Goal: Information Seeking & Learning: Learn about a topic

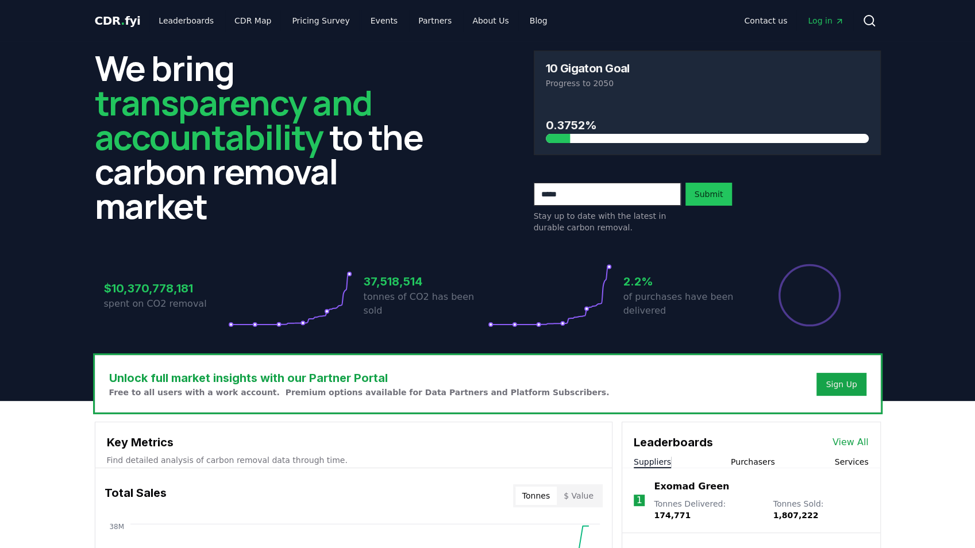
click at [817, 21] on span "Log in" at bounding box center [826, 20] width 36 height 11
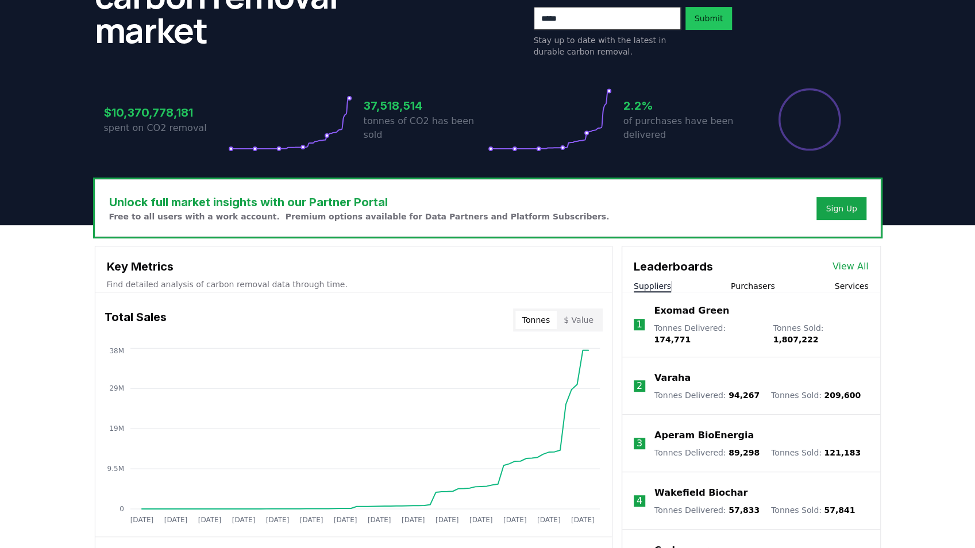
scroll to position [191, 0]
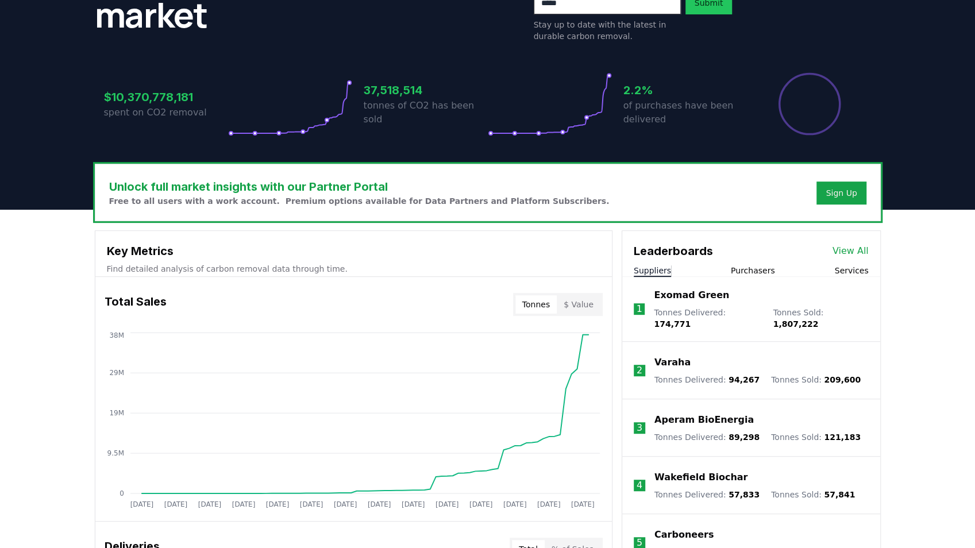
click at [851, 252] on link "View All" at bounding box center [851, 251] width 36 height 14
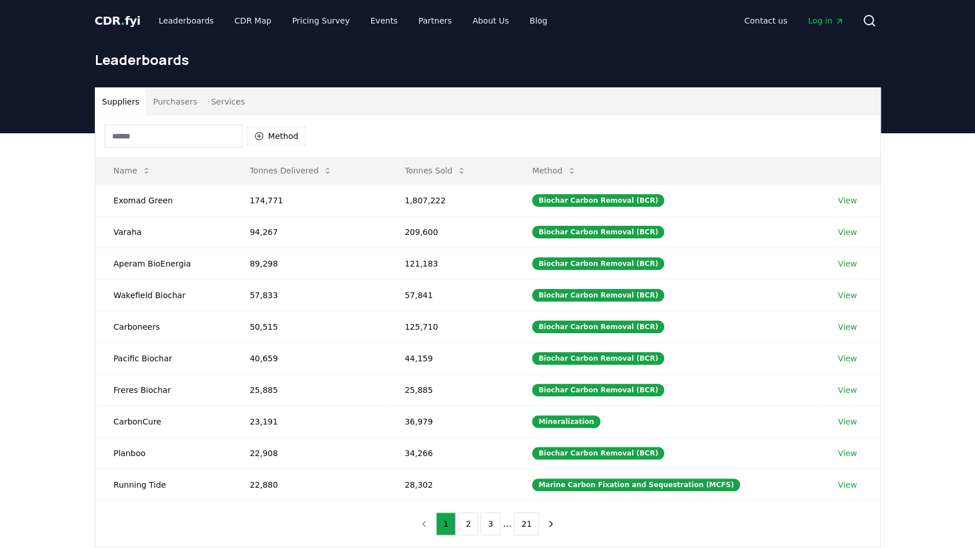
click at [171, 101] on button "Purchasers" at bounding box center [175, 102] width 58 height 28
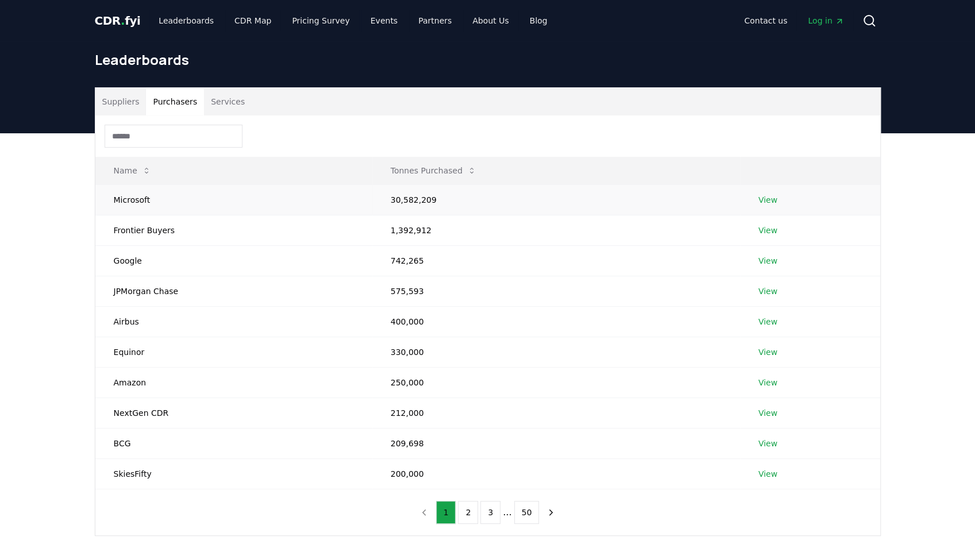
click at [760, 199] on link "View" at bounding box center [768, 199] width 19 height 11
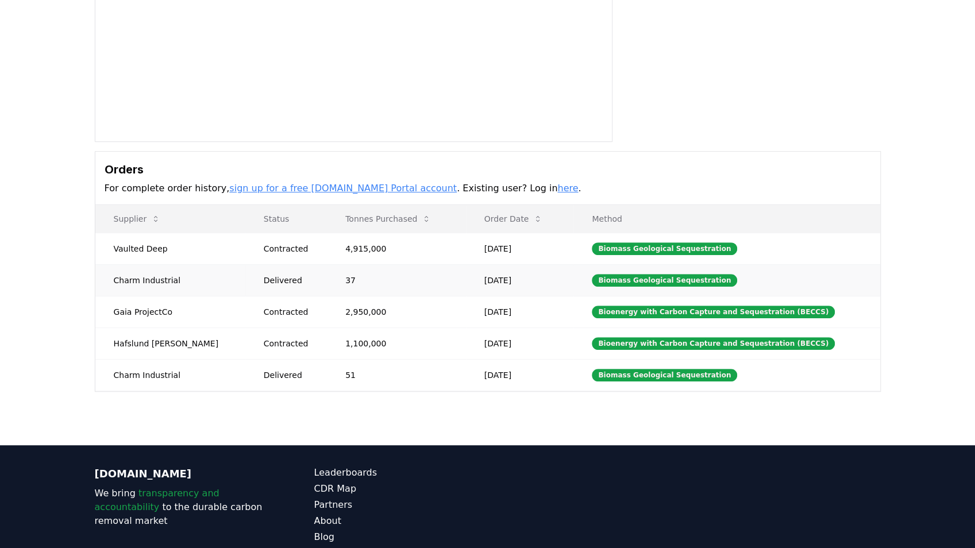
scroll to position [191, 0]
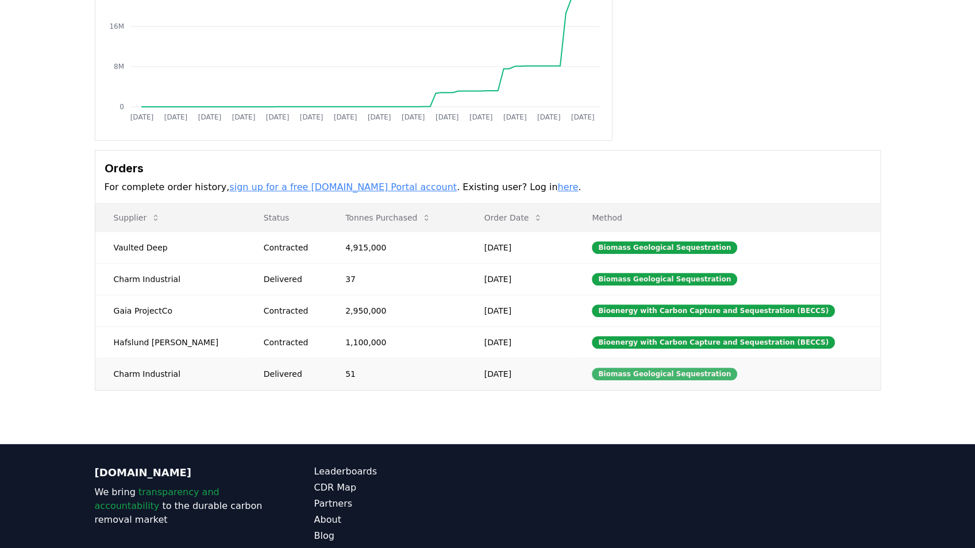
drag, startPoint x: 637, startPoint y: 371, endPoint x: 601, endPoint y: 367, distance: 35.9
drag, startPoint x: 636, startPoint y: 369, endPoint x: 701, endPoint y: 369, distance: 64.9
click at [701, 369] on div "Biomass Geological Sequestration" at bounding box center [664, 374] width 145 height 13
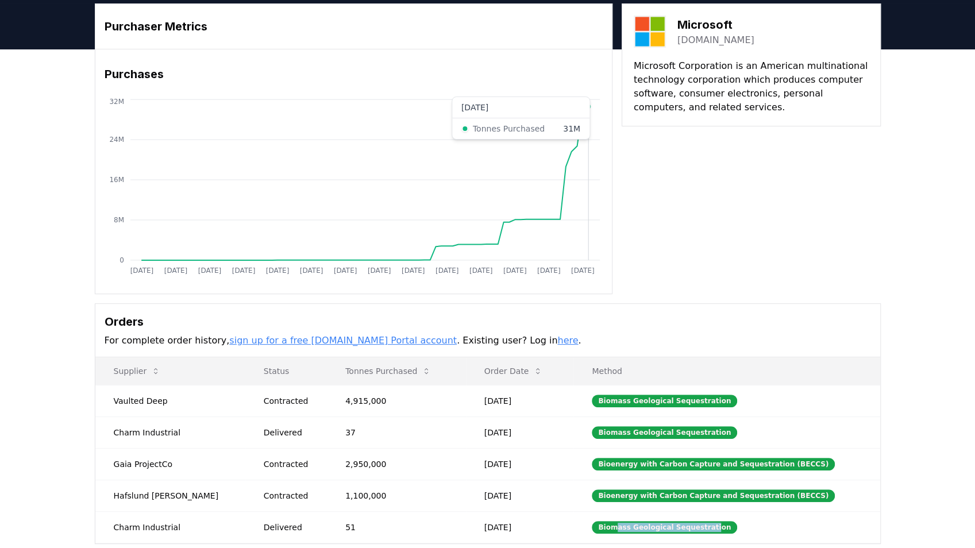
scroll to position [0, 0]
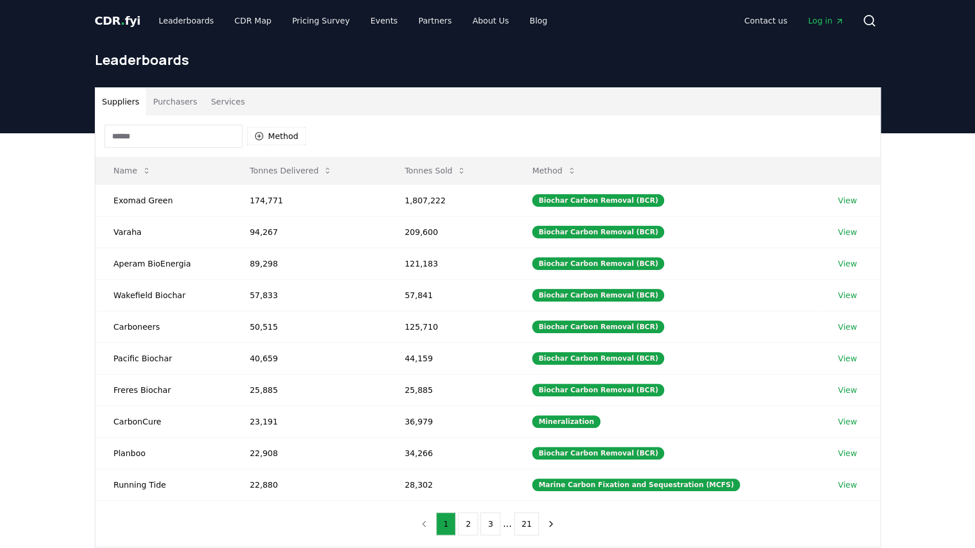
click at [178, 102] on button "Purchasers" at bounding box center [175, 102] width 58 height 28
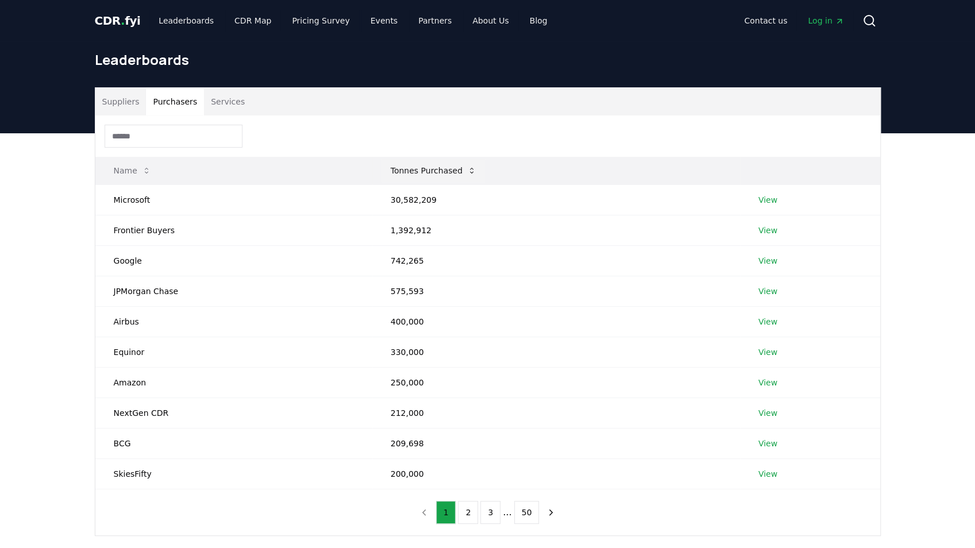
click at [447, 172] on button "Tonnes Purchased" at bounding box center [434, 170] width 104 height 23
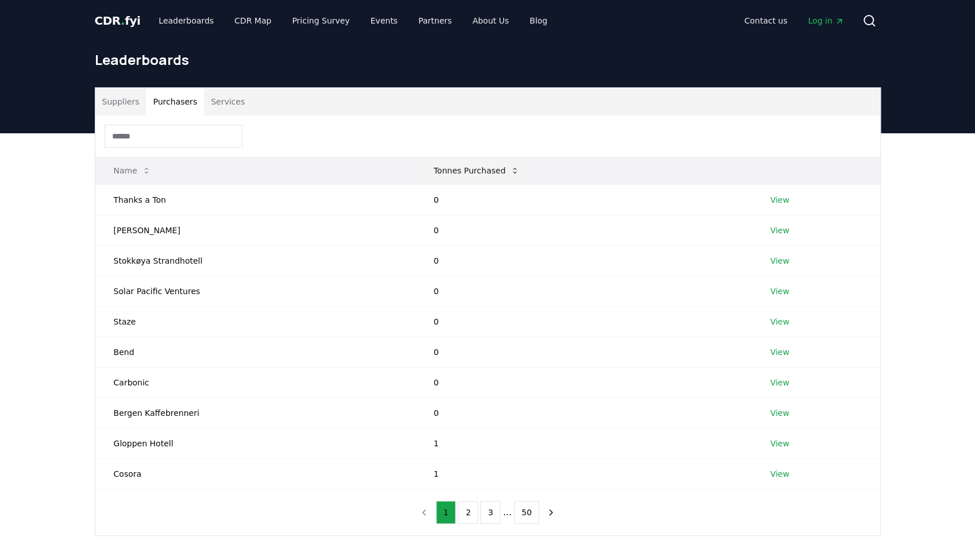
click at [447, 172] on button "Tonnes Purchased" at bounding box center [477, 170] width 104 height 23
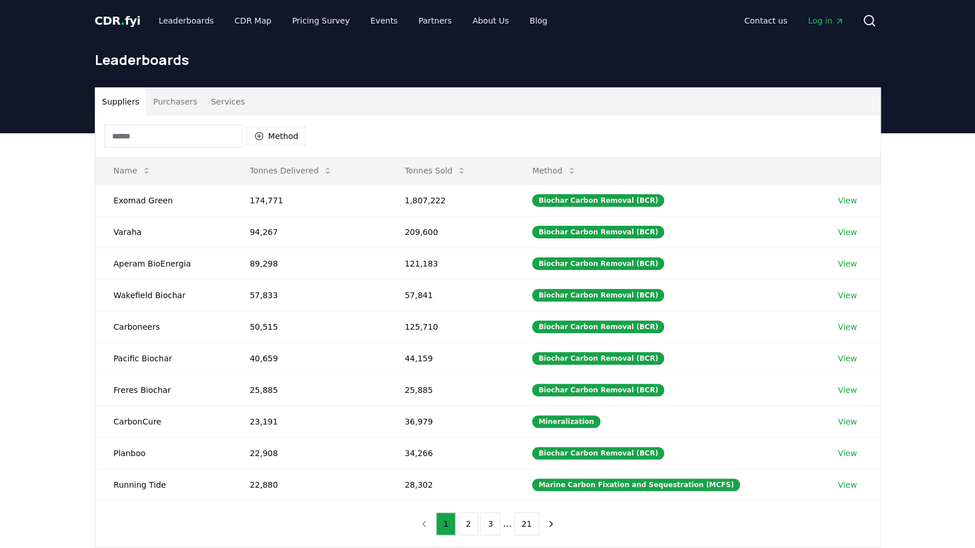
click at [117, 97] on button "Suppliers" at bounding box center [120, 102] width 51 height 28
click at [280, 142] on button "Method" at bounding box center [276, 136] width 59 height 18
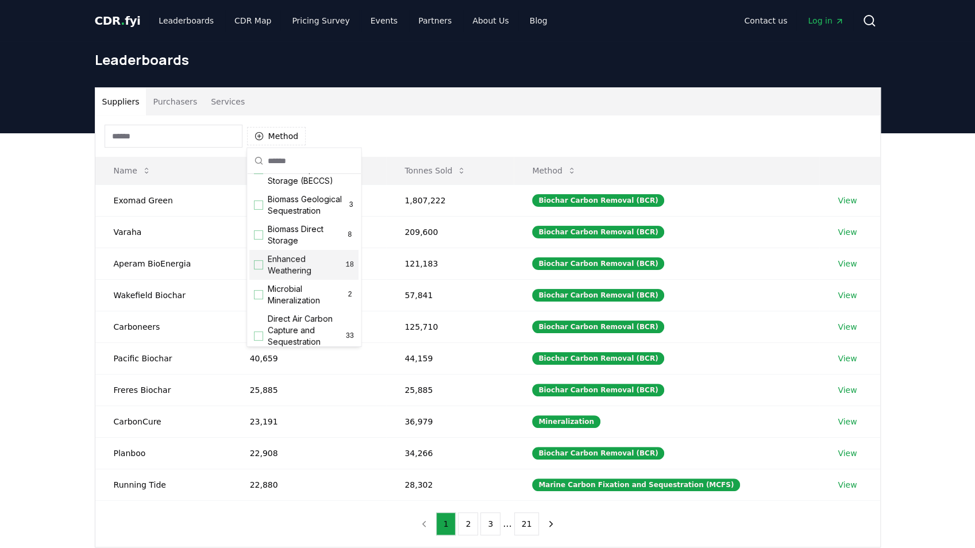
scroll to position [90, 0]
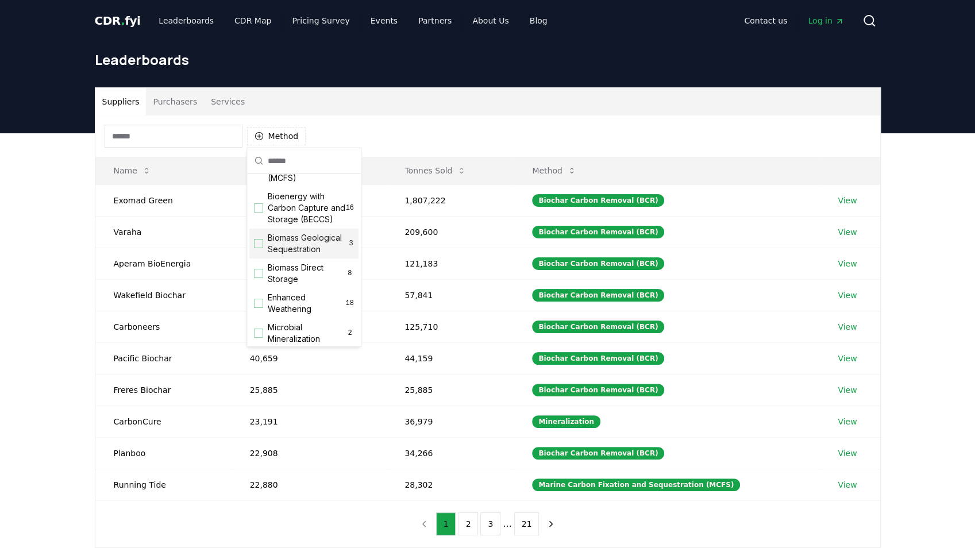
click at [297, 255] on span "Biomass Geological Sequestration" at bounding box center [308, 243] width 80 height 23
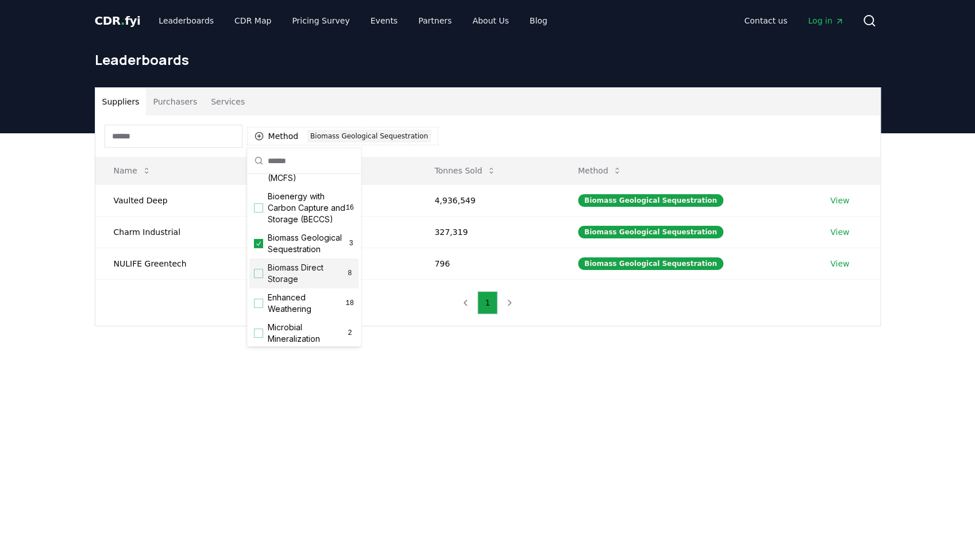
drag, startPoint x: 197, startPoint y: 329, endPoint x: 192, endPoint y: 317, distance: 13.5
click at [194, 330] on div "Suppliers Purchasers Services Method 1 Biomass Geological Sequestration Name To…" at bounding box center [487, 252] width 975 height 239
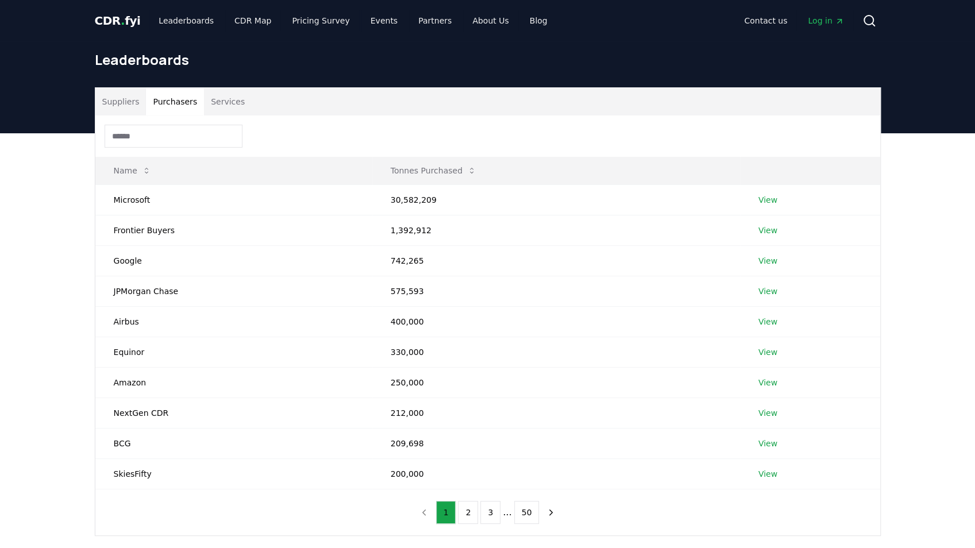
click at [178, 102] on button "Purchasers" at bounding box center [175, 102] width 58 height 28
click at [767, 200] on link "View" at bounding box center [768, 199] width 19 height 11
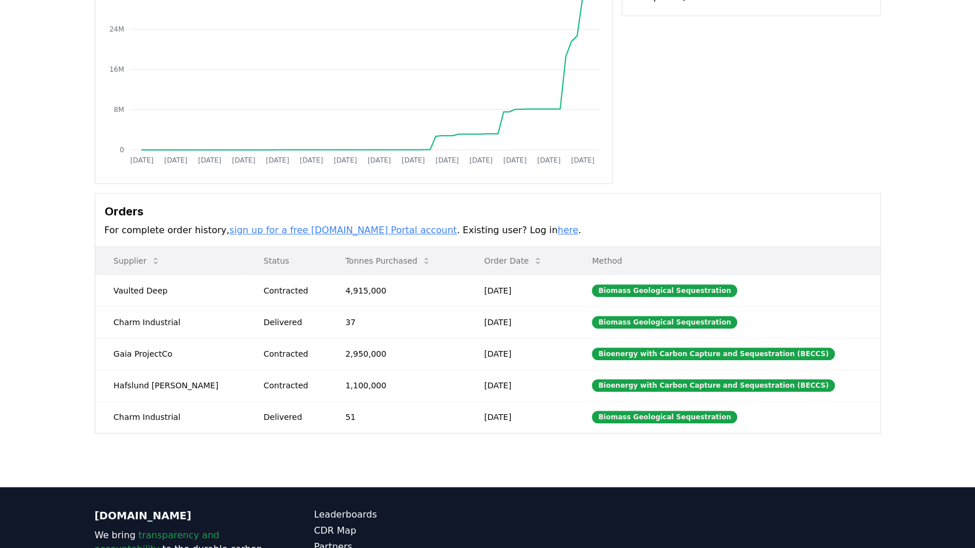
scroll to position [153, 0]
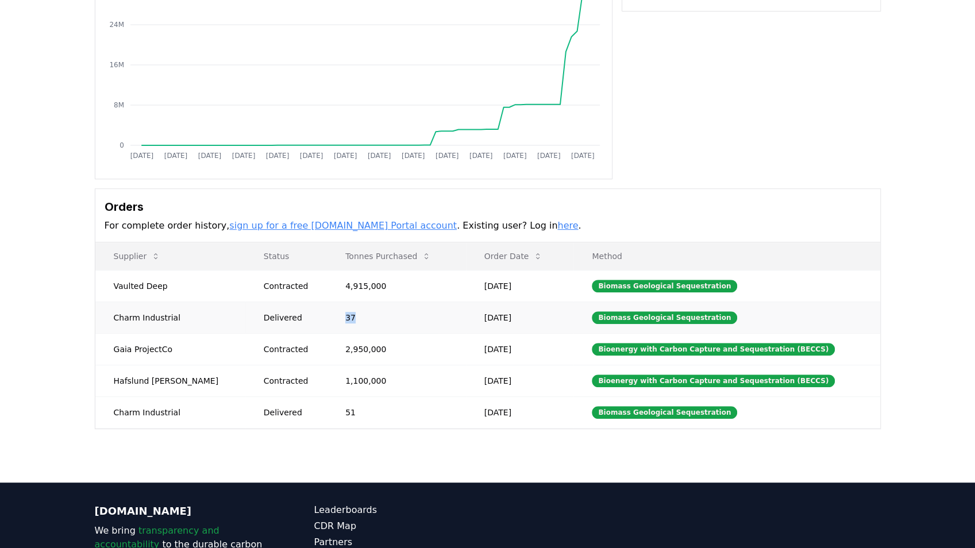
drag, startPoint x: 379, startPoint y: 315, endPoint x: 274, endPoint y: 307, distance: 106.0
click at [286, 307] on tr "Charm Industrial Delivered 37 [DATE] Biomass Geological Sequestration" at bounding box center [487, 318] width 785 height 32
click at [245, 303] on td "Delivered" at bounding box center [286, 318] width 82 height 32
